Goal: Use online tool/utility: Utilize a website feature to perform a specific function

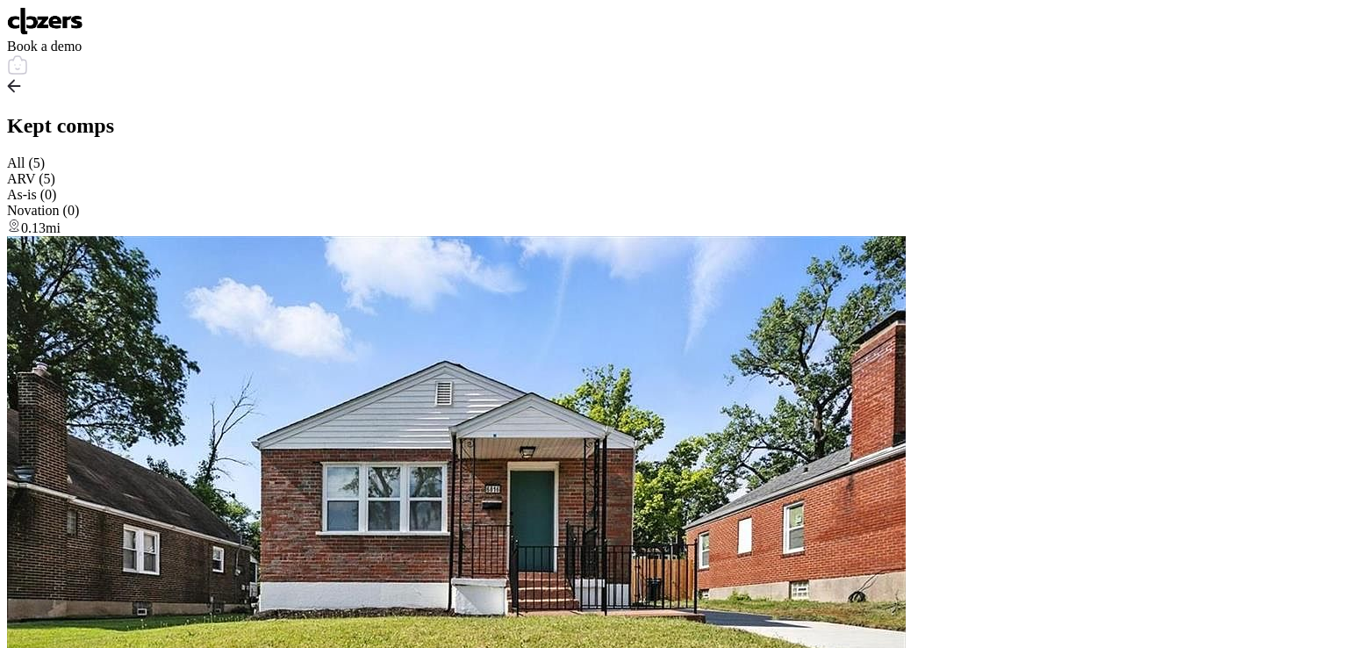
click at [47, 22] on img at bounding box center [45, 21] width 76 height 28
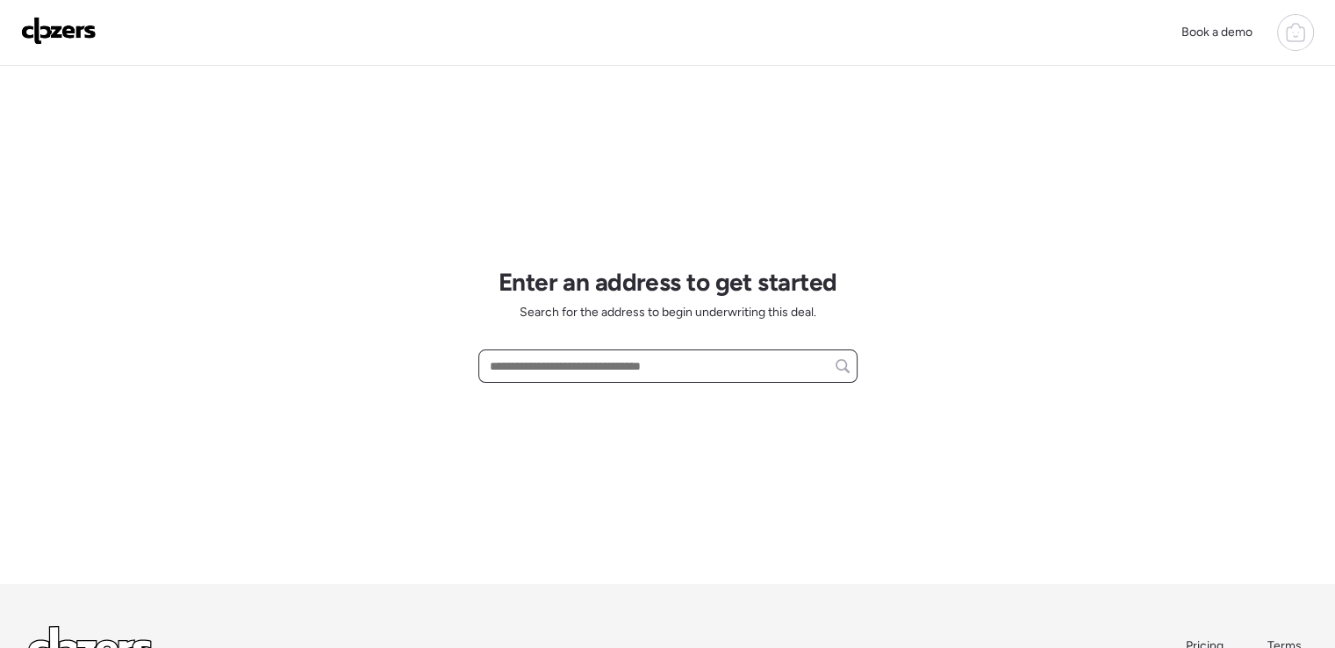
click at [562, 363] on input "text" at bounding box center [667, 366] width 363 height 25
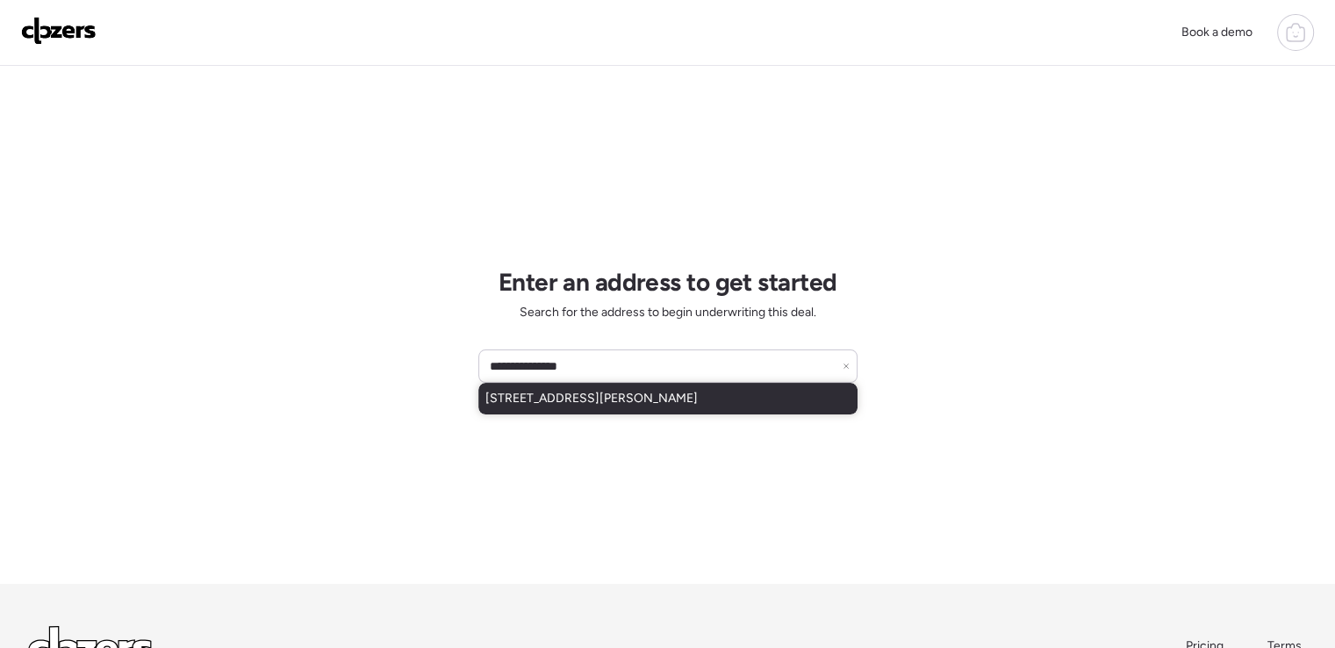
click at [592, 398] on span "2058 Hungerford Dr, Florissant, MO, 63031" at bounding box center [591, 399] width 212 height 18
type input "**********"
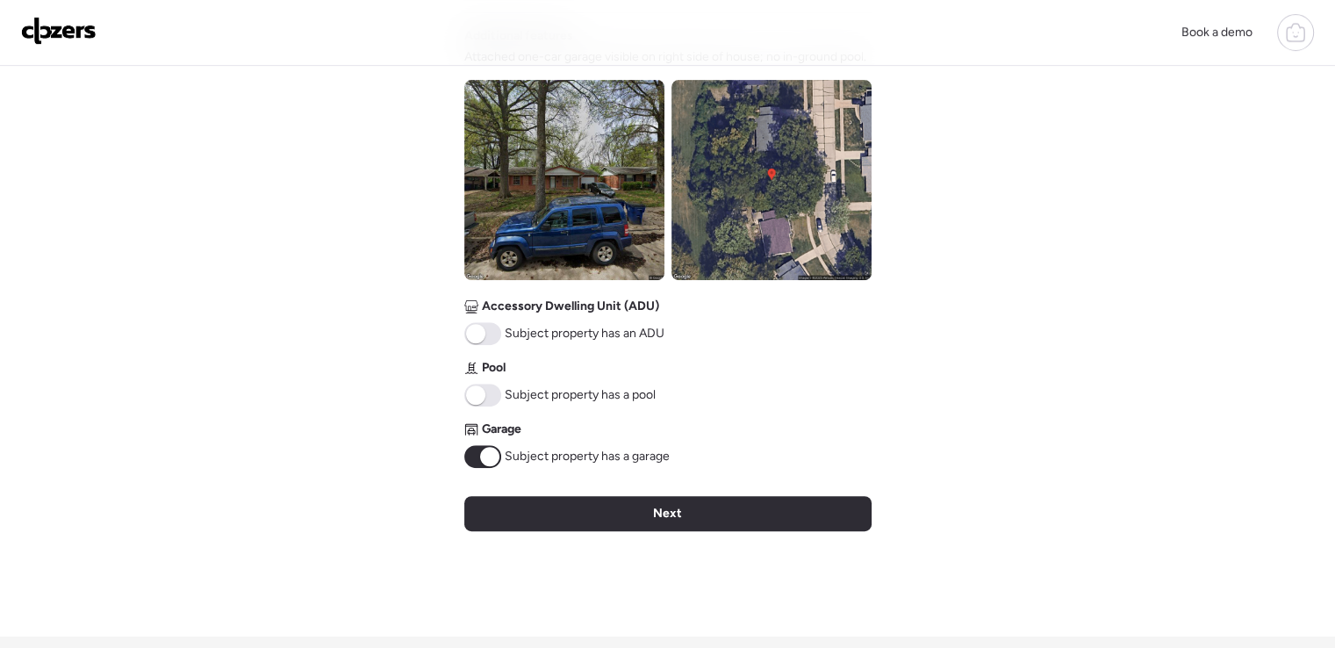
scroll to position [641, 0]
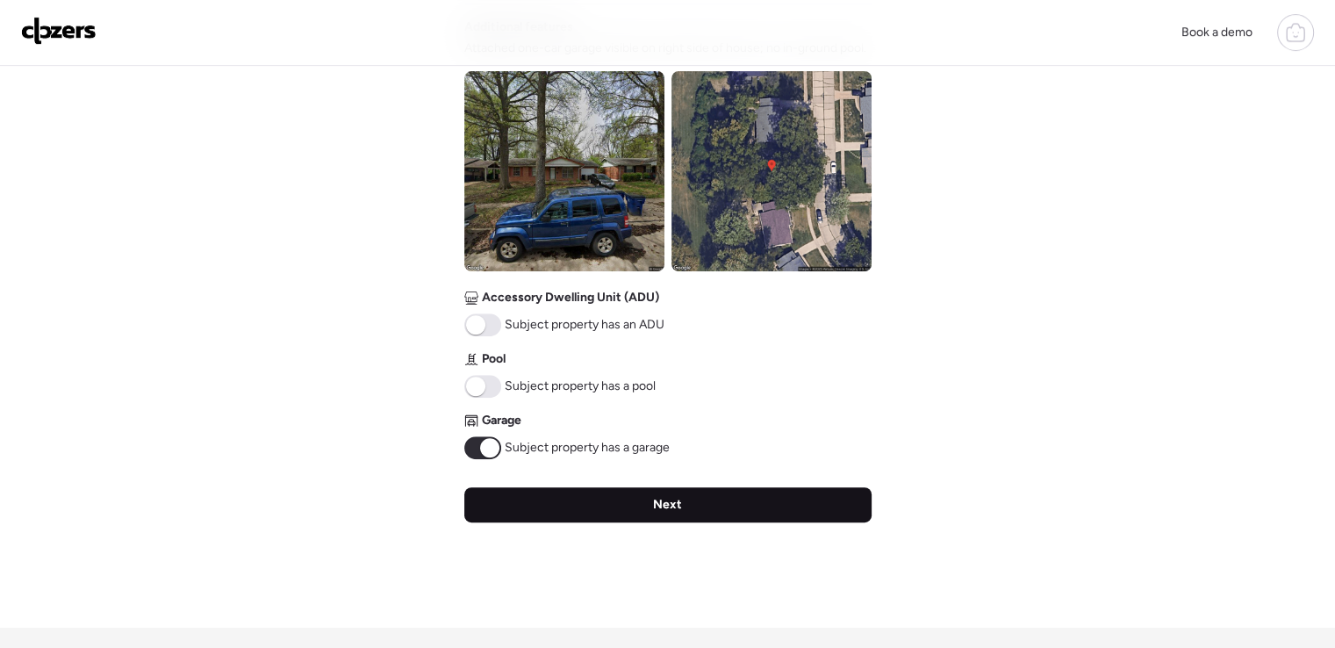
click at [656, 499] on span "Next" at bounding box center [667, 505] width 29 height 18
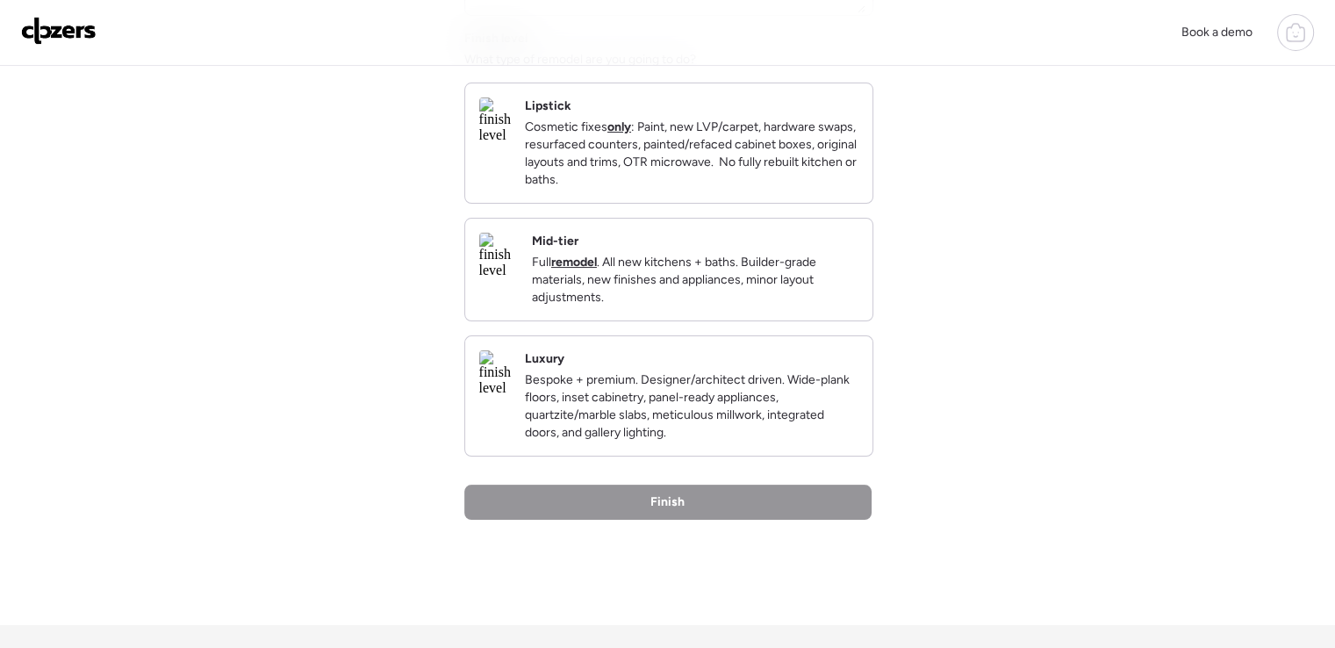
scroll to position [273, 0]
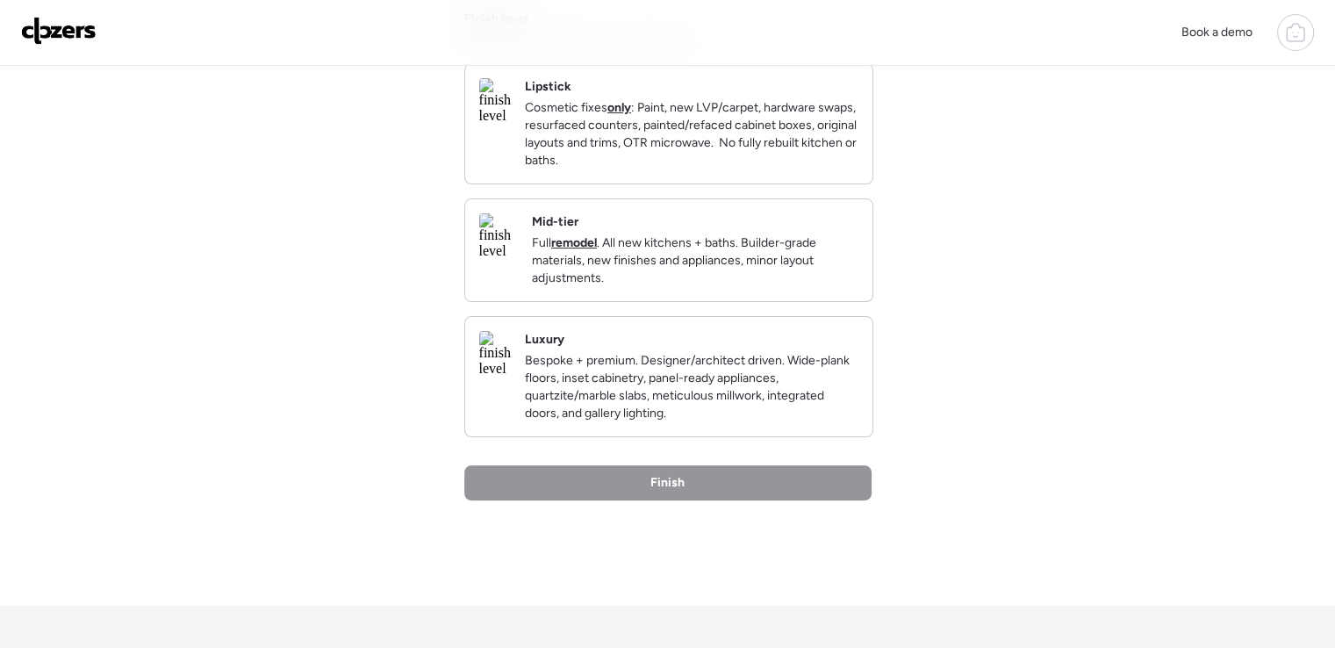
click at [719, 274] on p "Full remodel . All new kitchens + baths. Builder-grade materials, new finishes …" at bounding box center [695, 260] width 327 height 53
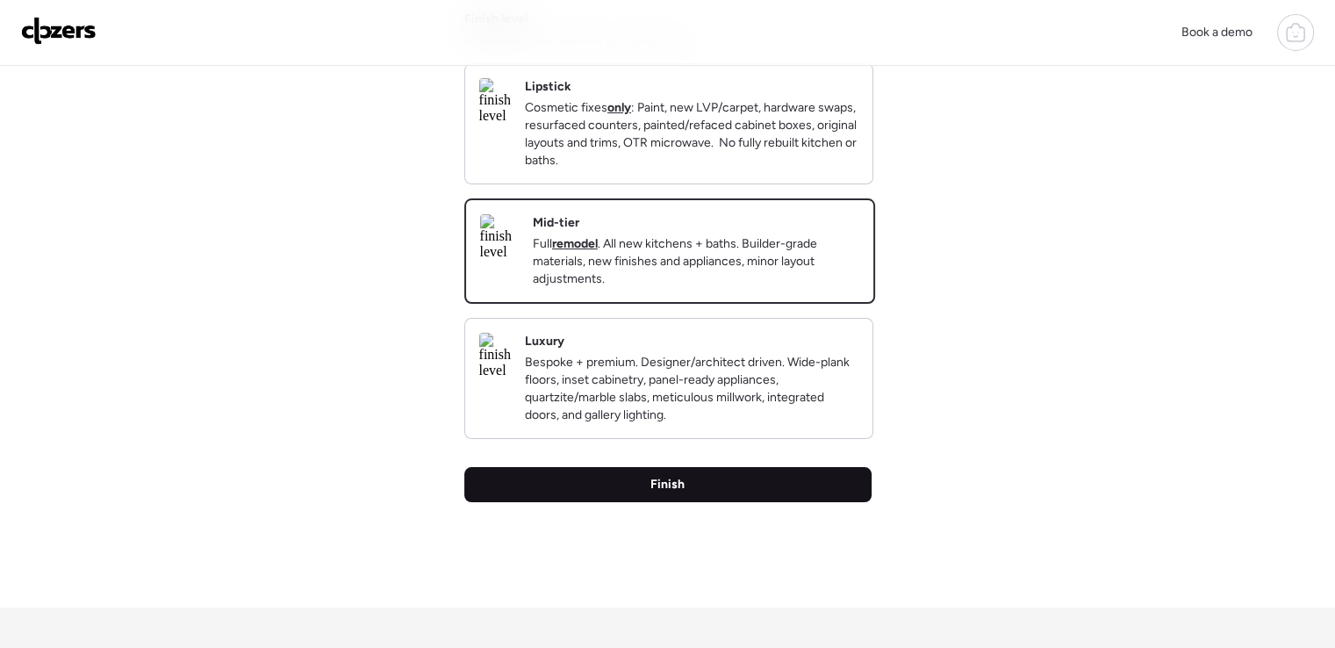
click at [741, 502] on div "Finish" at bounding box center [667, 484] width 407 height 35
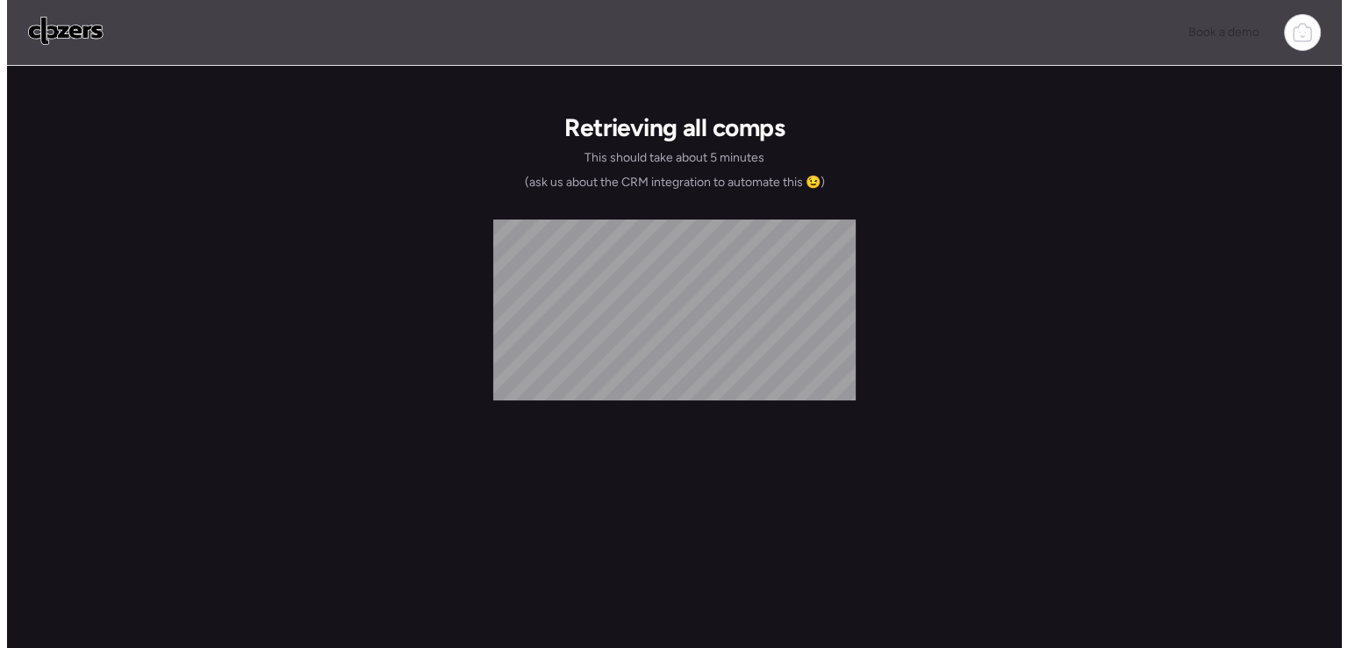
scroll to position [0, 0]
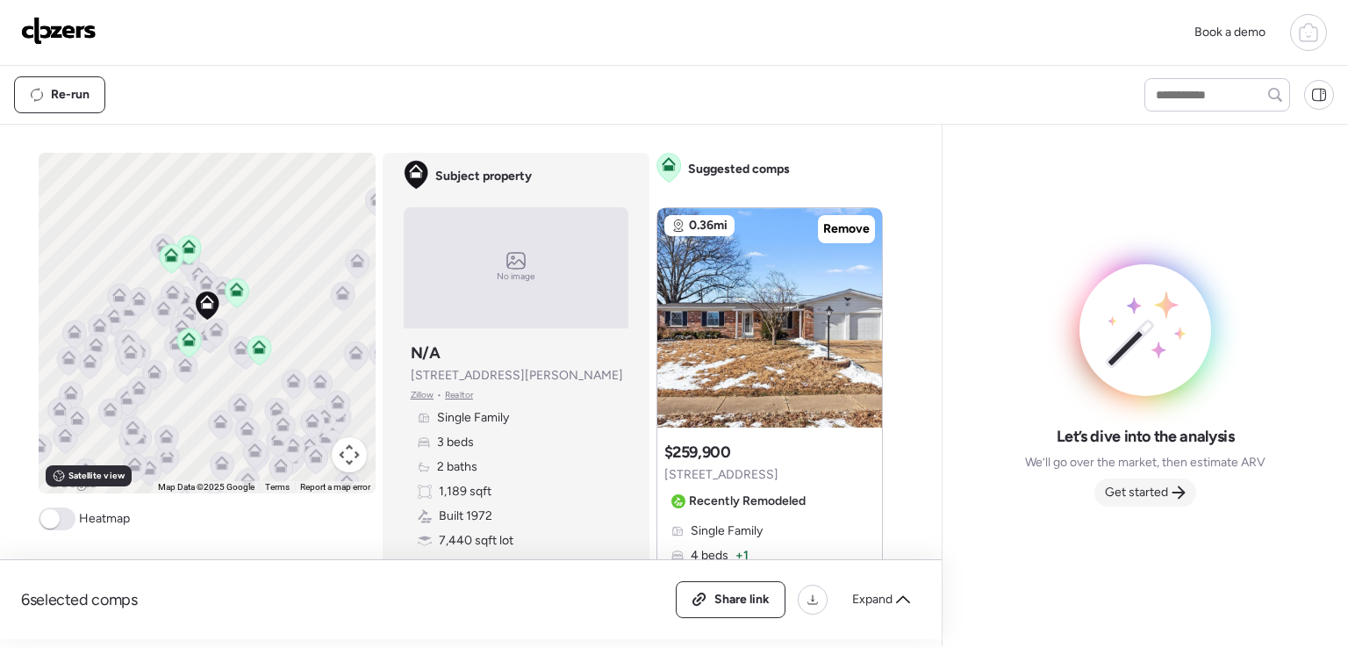
click at [1157, 489] on span "Get started" at bounding box center [1136, 493] width 63 height 18
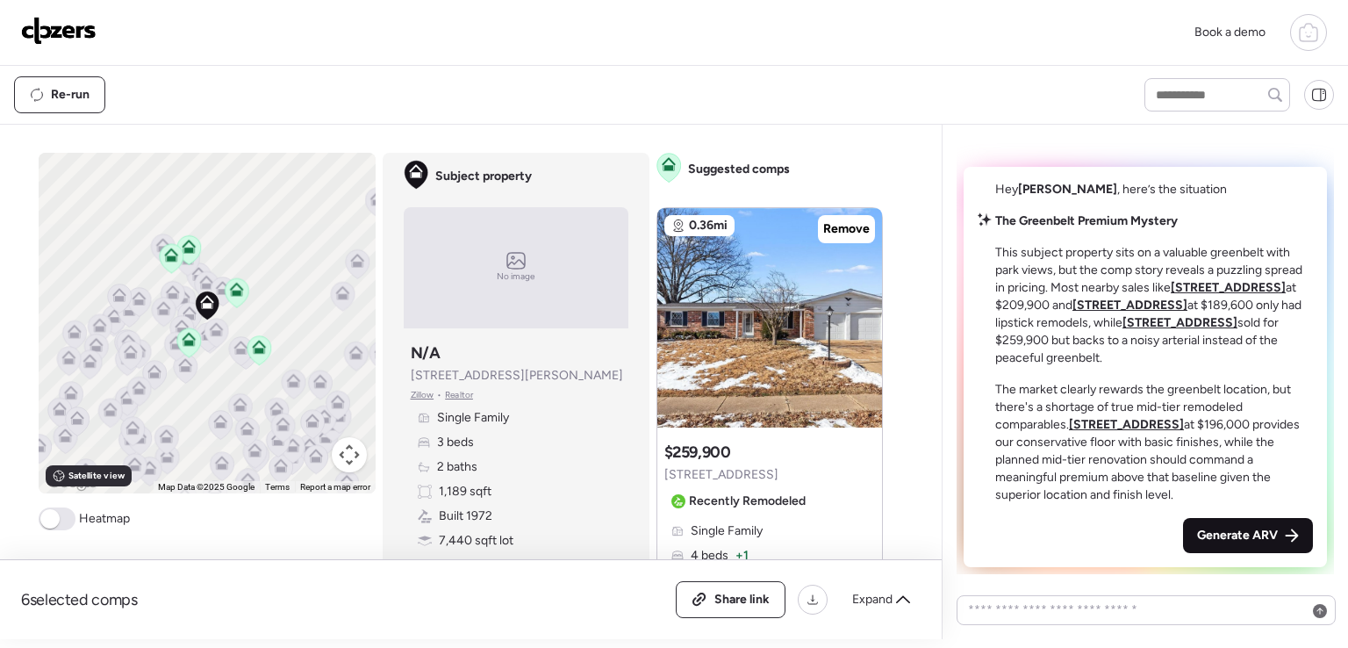
click at [1254, 534] on span "Generate ARV" at bounding box center [1237, 536] width 81 height 18
